Goal: Entertainment & Leisure: Consume media (video, audio)

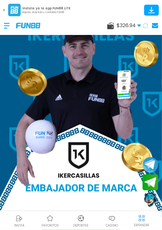
click at [112, 217] on img at bounding box center [111, 218] width 7 height 7
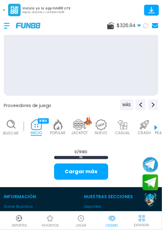
click at [81, 224] on p "JUGAR" at bounding box center [81, 225] width 11 height 5
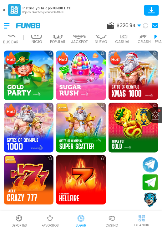
scroll to position [134, 0]
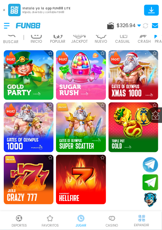
click at [88, 127] on img at bounding box center [81, 127] width 50 height 50
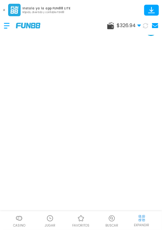
click at [138, 216] on img at bounding box center [142, 219] width 8 height 8
